Goal: Register for event/course

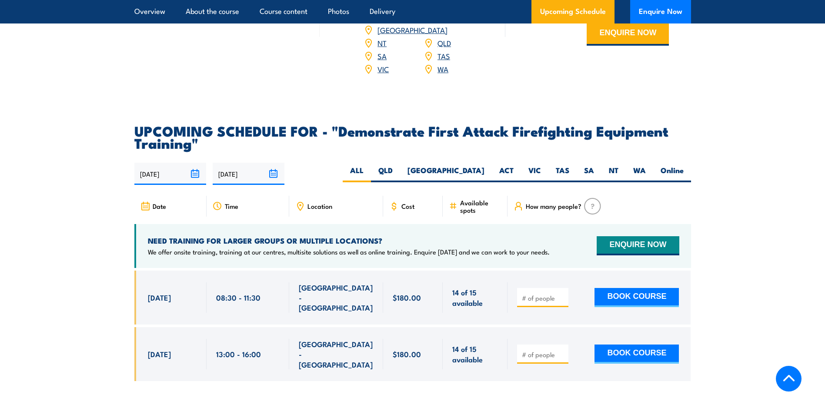
scroll to position [1478, 0]
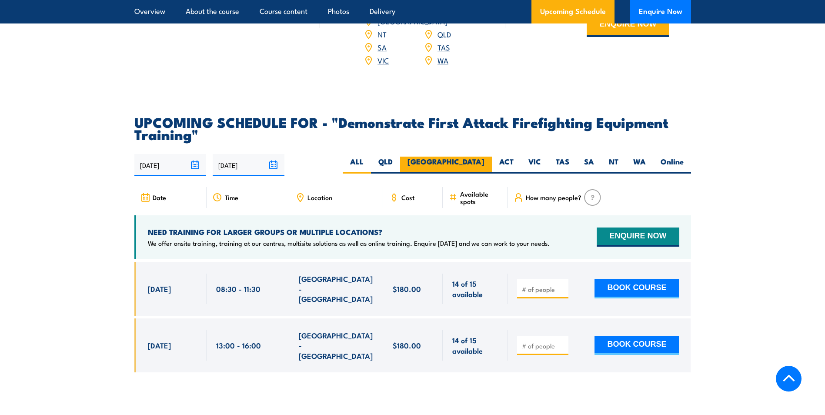
click at [480, 157] on label "[GEOGRAPHIC_DATA]" at bounding box center [446, 165] width 92 height 17
click at [484, 157] on input "[GEOGRAPHIC_DATA]" at bounding box center [487, 160] width 6 height 6
radio input "true"
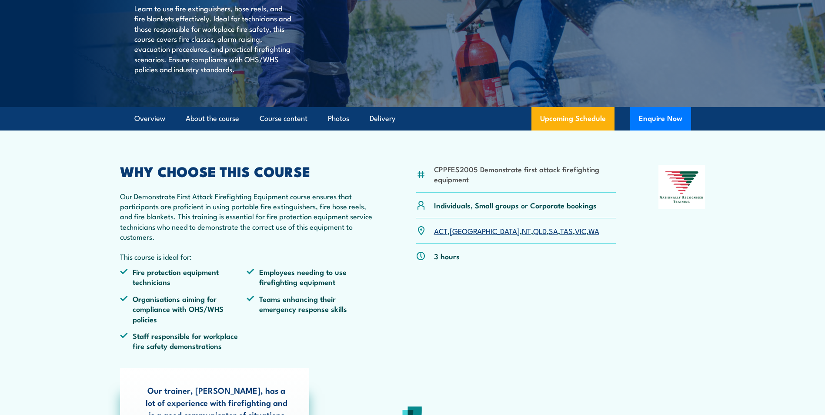
scroll to position [87, 0]
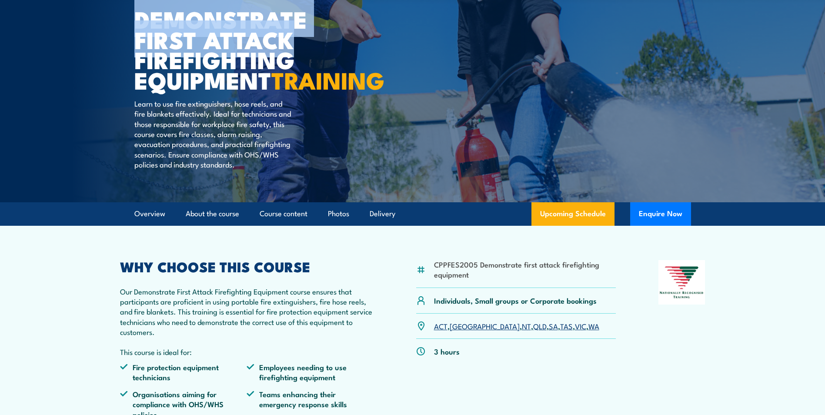
drag, startPoint x: 136, startPoint y: 20, endPoint x: 303, endPoint y: 37, distance: 168.3
click at [303, 37] on h1 "Demonstrate First Attack Firefighting Equipment TRAINING" at bounding box center [241, 49] width 215 height 81
copy h1 "Demonstrate First Attack"
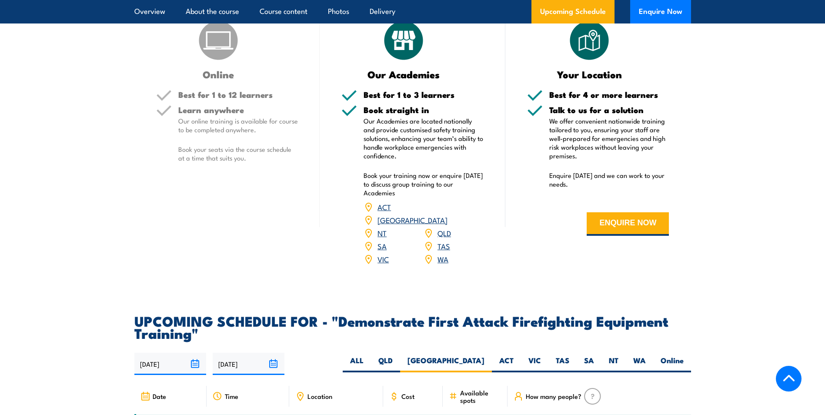
scroll to position [1188, 0]
